Goal: Transaction & Acquisition: Purchase product/service

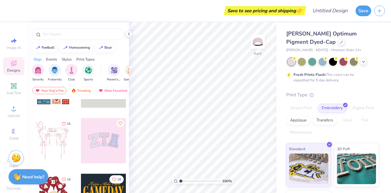
scroll to position [37, 0]
click at [110, 137] on div at bounding box center [103, 139] width 45 height 45
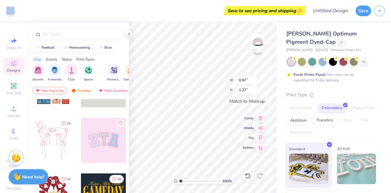
type input "0.97"
type input "1.27"
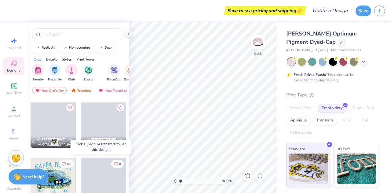
scroll to position [537, 0]
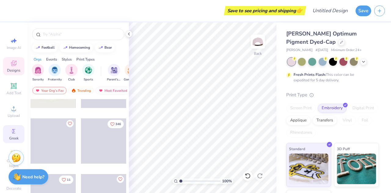
click at [16, 131] on div "Greek" at bounding box center [13, 134] width 21 height 18
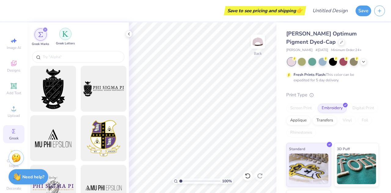
click at [64, 36] on img "filter for Greek Letters" at bounding box center [65, 34] width 6 height 6
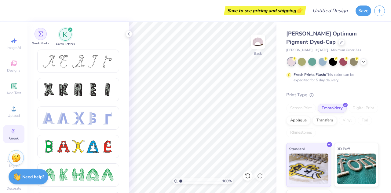
click at [41, 34] on img "filter for Greek Marks" at bounding box center [40, 33] width 5 height 5
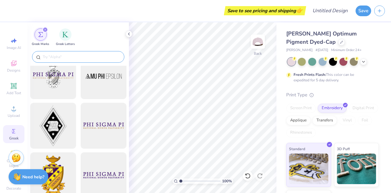
scroll to position [112, 0]
click at [63, 36] on img "filter for Greek Letters" at bounding box center [65, 34] width 6 height 6
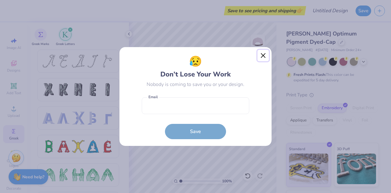
click at [262, 57] on button "Close" at bounding box center [263, 56] width 12 height 12
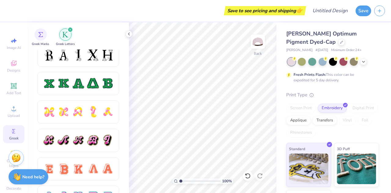
scroll to position [294, 0]
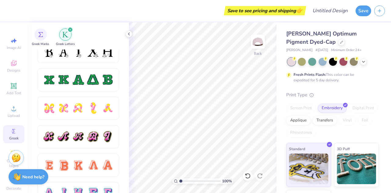
click at [70, 28] on div "filter for Greek Letters" at bounding box center [69, 29] width 5 height 5
click at [37, 34] on div "filter for Greek Marks" at bounding box center [40, 34] width 12 height 12
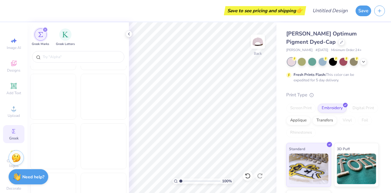
scroll to position [880, 0]
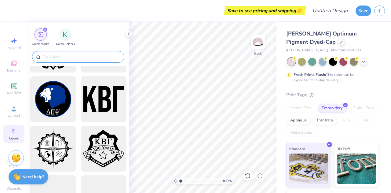
click at [79, 52] on div at bounding box center [78, 57] width 92 height 12
click at [81, 54] on input "text" at bounding box center [81, 57] width 78 height 6
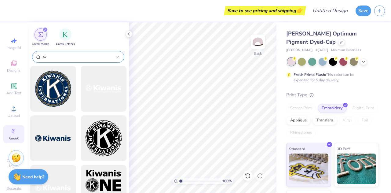
type input "a"
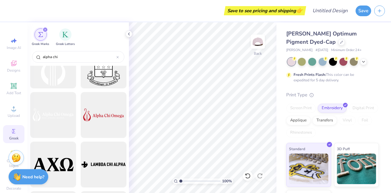
scroll to position [594, 0]
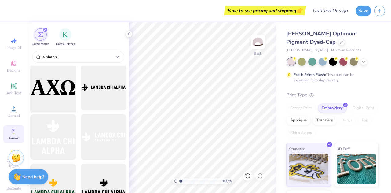
type input "alpha chi"
click at [61, 89] on div at bounding box center [53, 87] width 50 height 50
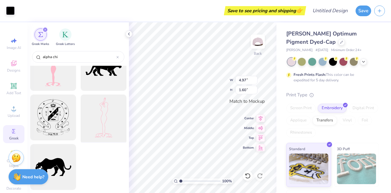
scroll to position [1072, 0]
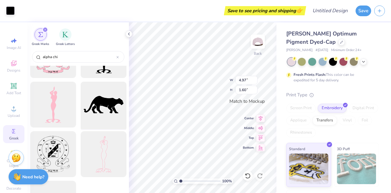
click at [95, 107] on div at bounding box center [103, 104] width 50 height 50
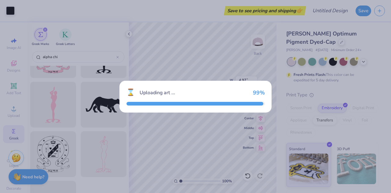
type input "4.55"
type input "1.98"
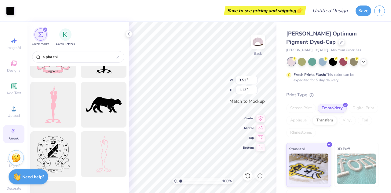
type input "3.52"
type input "1.13"
click at [13, 6] on div at bounding box center [10, 10] width 9 height 9
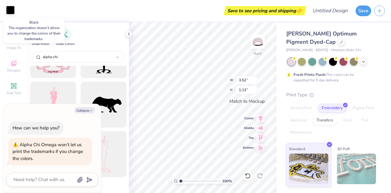
click at [10, 12] on div at bounding box center [10, 10] width 9 height 9
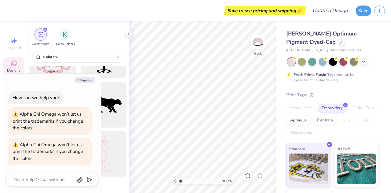
click at [15, 63] on div "Designs" at bounding box center [13, 66] width 21 height 18
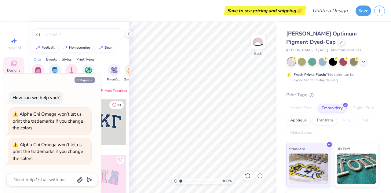
click at [91, 81] on icon "button" at bounding box center [91, 80] width 4 height 4
type textarea "x"
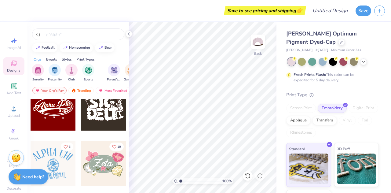
scroll to position [340, 0]
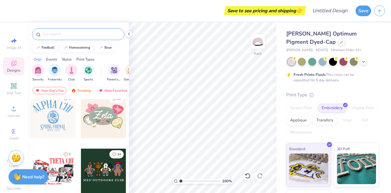
click at [71, 30] on div at bounding box center [78, 34] width 92 height 12
click at [71, 35] on input "text" at bounding box center [81, 34] width 78 height 6
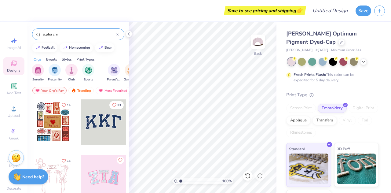
type input "alpha chi"
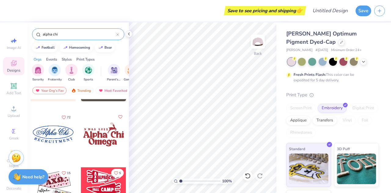
scroll to position [2157, 0]
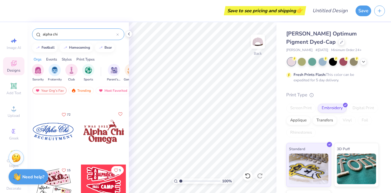
click at [58, 127] on div at bounding box center [53, 131] width 45 height 45
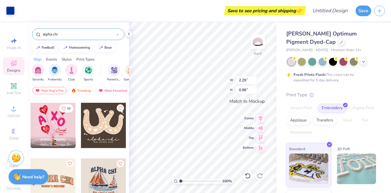
scroll to position [2571, 0]
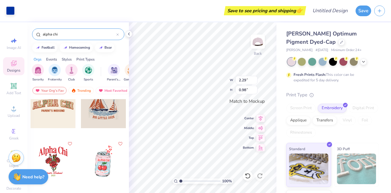
click at [61, 117] on div at bounding box center [53, 105] width 45 height 45
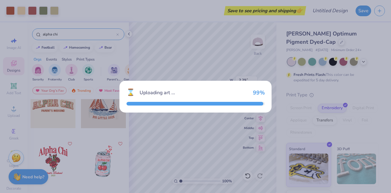
type input "2.81"
type input "0.86"
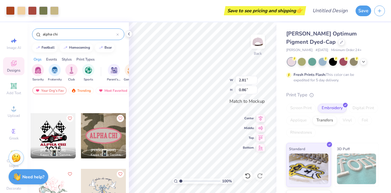
scroll to position [2653, 0]
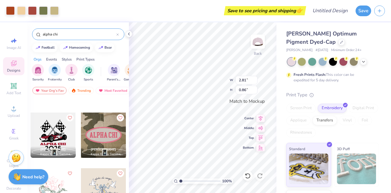
click at [98, 129] on div at bounding box center [103, 134] width 45 height 45
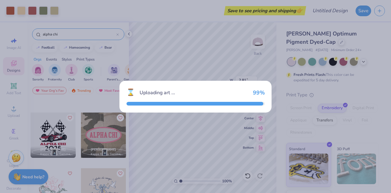
type input "3.60"
type input "1.62"
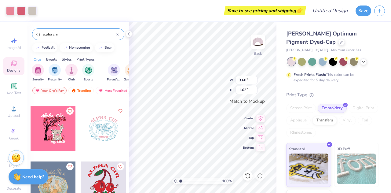
scroll to position [2771, 0]
type input "2.18"
type input "0.32"
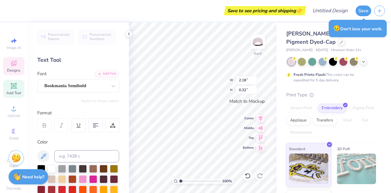
scroll to position [5, 1]
type textarea "N"
click at [220, 90] on div "100 % Back W 1.81 1.81 " H 0.50 0.50 " Match to Mockup Center Middle Top Bottom" at bounding box center [202, 107] width 147 height 170
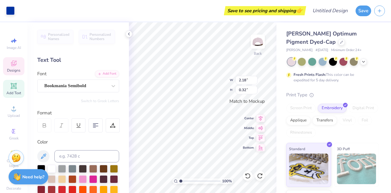
type input "2.18"
type input "0.32"
type input "2.98"
type input "0.97"
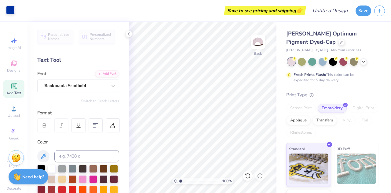
click at [13, 11] on div at bounding box center [10, 10] width 9 height 9
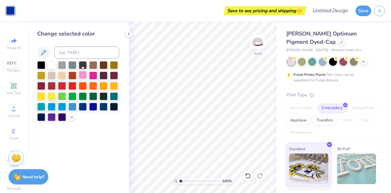
click at [84, 74] on div at bounding box center [83, 75] width 8 height 8
click at [93, 74] on div at bounding box center [93, 75] width 8 height 8
click at [95, 104] on div at bounding box center [93, 106] width 8 height 8
click at [82, 106] on div at bounding box center [83, 106] width 8 height 8
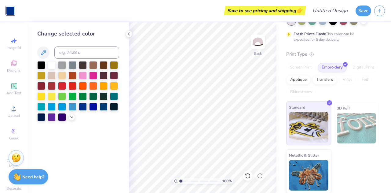
scroll to position [0, 0]
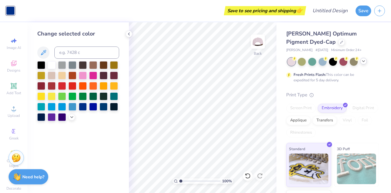
click at [365, 63] on div at bounding box center [363, 61] width 7 height 7
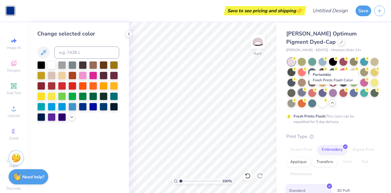
click at [305, 92] on div at bounding box center [302, 92] width 8 height 8
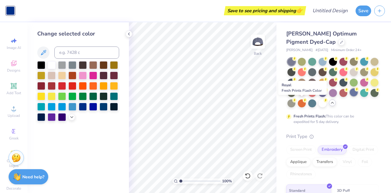
click at [349, 96] on div at bounding box center [353, 92] width 8 height 8
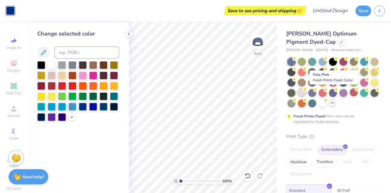
click at [305, 89] on div at bounding box center [302, 92] width 8 height 8
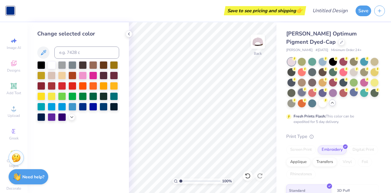
click at [305, 94] on div at bounding box center [302, 92] width 8 height 8
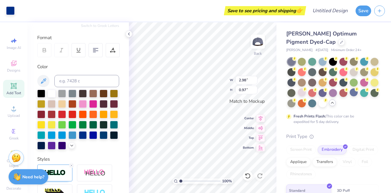
scroll to position [75, 0]
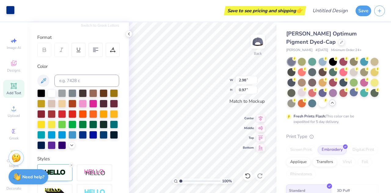
click at [10, 8] on div at bounding box center [10, 10] width 9 height 9
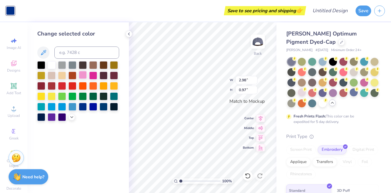
click at [81, 76] on div at bounding box center [83, 75] width 8 height 8
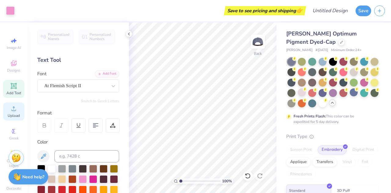
click at [20, 109] on div "Upload" at bounding box center [13, 111] width 21 height 18
click at [10, 107] on icon at bounding box center [13, 108] width 7 height 7
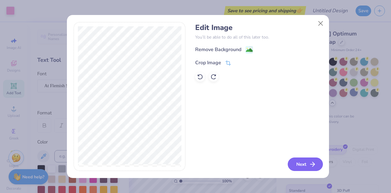
click at [302, 163] on button "Next" at bounding box center [304, 163] width 35 height 13
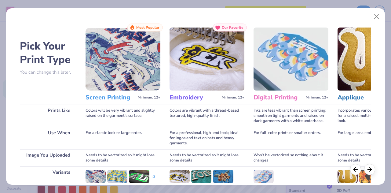
scroll to position [0, 0]
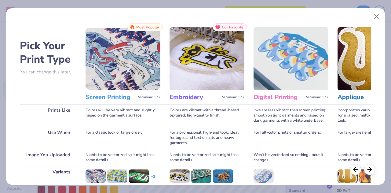
click at [196, 72] on img at bounding box center [206, 58] width 75 height 63
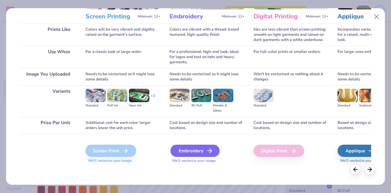
click at [203, 146] on div "Embroidery" at bounding box center [194, 150] width 49 height 12
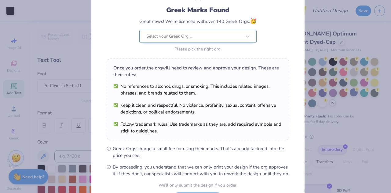
scroll to position [39, 0]
click at [217, 44] on div "Select your Greek Org ... Please pick the right org." at bounding box center [197, 41] width 117 height 23
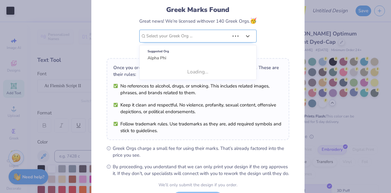
click at [217, 40] on div "Select your Greek Org ..." at bounding box center [188, 36] width 84 height 12
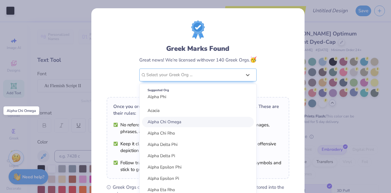
click at [164, 121] on span "Alpha Chi Omega" at bounding box center [164, 122] width 34 height 6
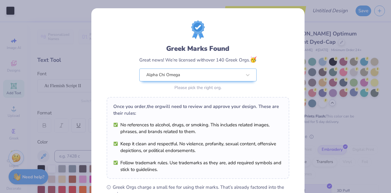
scroll to position [92, 0]
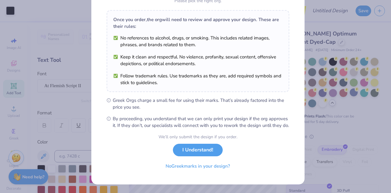
click at [209, 157] on div "We’ll only submit the design if you order. I Understand! No Greek marks in your…" at bounding box center [197, 152] width 79 height 38
click at [204, 147] on button "I Understand!" at bounding box center [198, 148] width 50 height 13
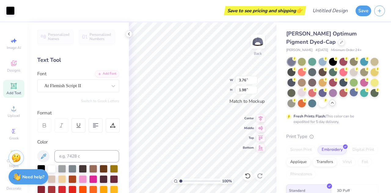
scroll to position [3, 0]
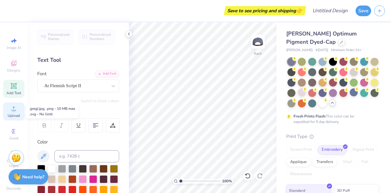
click at [15, 112] on icon at bounding box center [13, 108] width 7 height 7
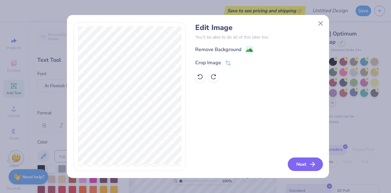
click at [303, 171] on button "Next" at bounding box center [304, 163] width 35 height 13
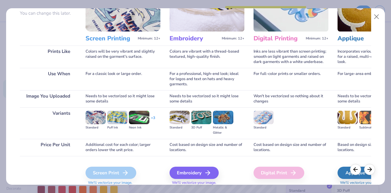
scroll to position [67, 0]
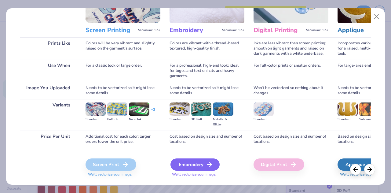
click at [182, 165] on div "Embroidery" at bounding box center [194, 164] width 49 height 12
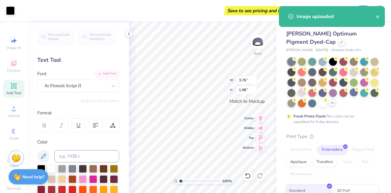
click at [10, 16] on div "Art colors" at bounding box center [7, 10] width 15 height 21
click at [9, 10] on div at bounding box center [10, 10] width 9 height 9
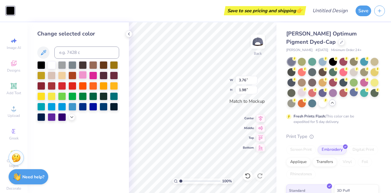
click at [82, 75] on div at bounding box center [83, 75] width 8 height 8
click at [92, 75] on div at bounding box center [93, 75] width 8 height 8
click at [92, 107] on div at bounding box center [93, 106] width 8 height 8
click at [50, 66] on div at bounding box center [52, 64] width 8 height 8
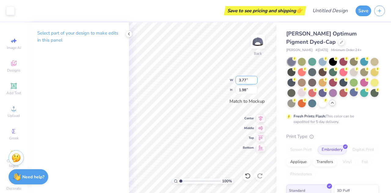
click at [255, 78] on input "3.77" at bounding box center [246, 80] width 22 height 9
click at [255, 78] on input "3.78" at bounding box center [246, 80] width 22 height 9
click at [255, 78] on input "3.8" at bounding box center [246, 80] width 22 height 9
click at [254, 87] on input "1.98" at bounding box center [246, 89] width 22 height 9
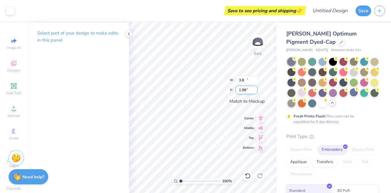
type input "3.79"
type input "2.00"
click at [255, 88] on input "2.00" at bounding box center [246, 89] width 22 height 9
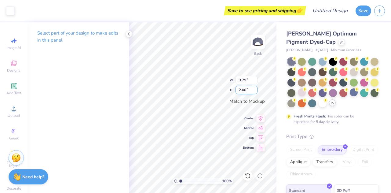
click at [255, 88] on input "2.00" at bounding box center [246, 89] width 22 height 9
click at [10, 62] on icon at bounding box center [13, 63] width 7 height 7
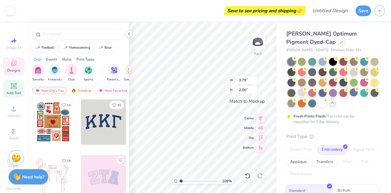
scroll to position [17, 0]
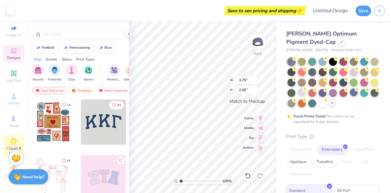
click at [10, 137] on icon at bounding box center [13, 140] width 7 height 7
type input "1.09355470032507"
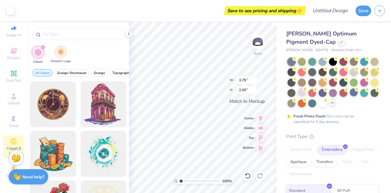
click at [62, 50] on img "filter for School's Logo" at bounding box center [60, 51] width 7 height 7
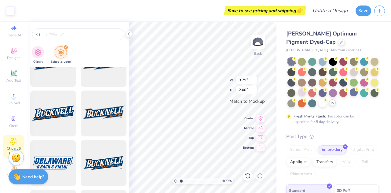
scroll to position [719, 0]
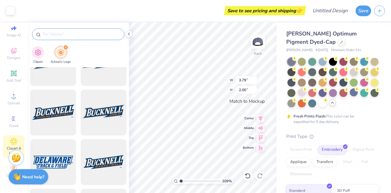
click at [66, 28] on div at bounding box center [78, 34] width 92 height 12
click at [68, 35] on input "text" at bounding box center [81, 34] width 78 height 6
type input "georgia"
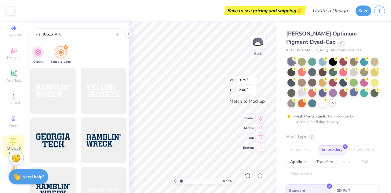
scroll to position [4054, 0]
click at [131, 35] on icon at bounding box center [128, 33] width 5 height 5
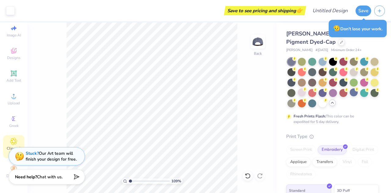
type input "1.09355470032507"
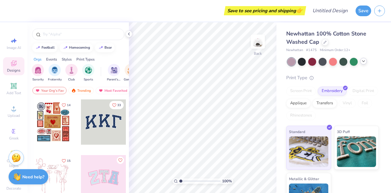
click at [361, 62] on icon at bounding box center [363, 61] width 5 height 5
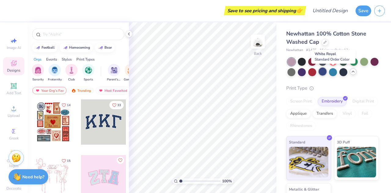
click at [326, 71] on div at bounding box center [322, 71] width 8 height 8
